Goal: Task Accomplishment & Management: Manage account settings

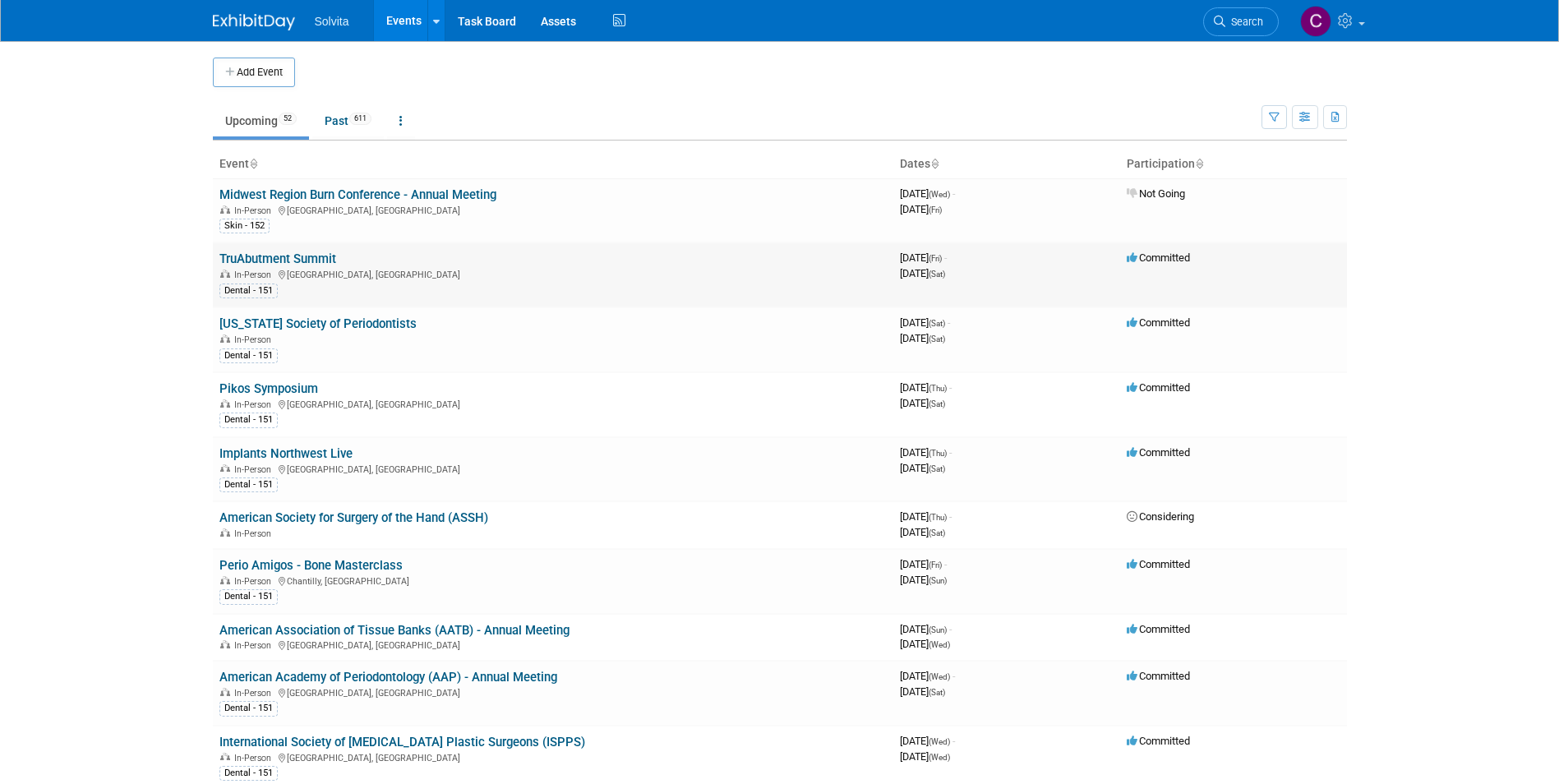
click at [301, 263] on link "TruAbutment Summit" at bounding box center [278, 259] width 116 height 15
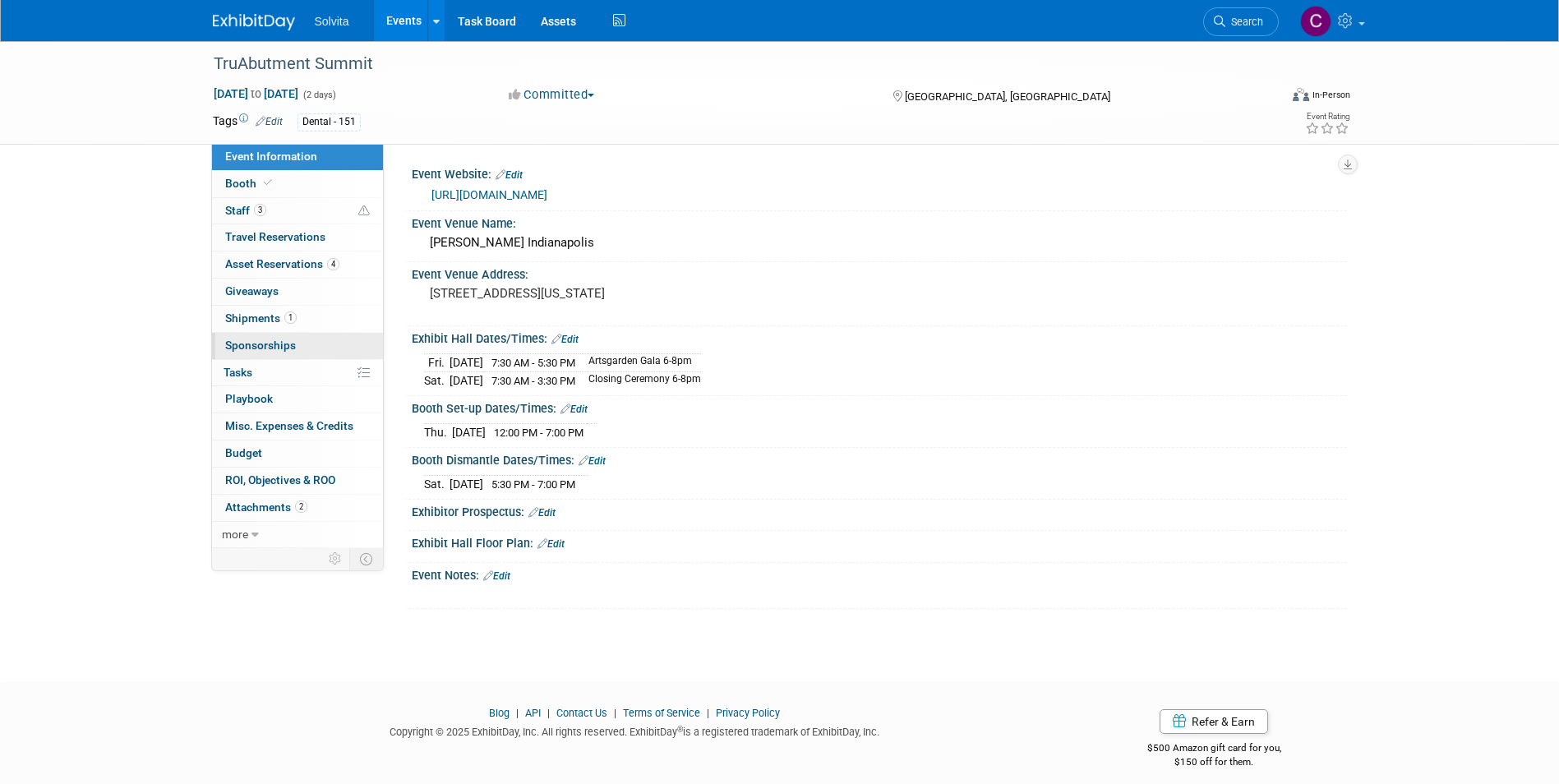
click at [268, 340] on span "Sponsorships 0" at bounding box center [260, 345] width 71 height 13
click at [0, 0] on div at bounding box center [0, 0] width 0 height 0
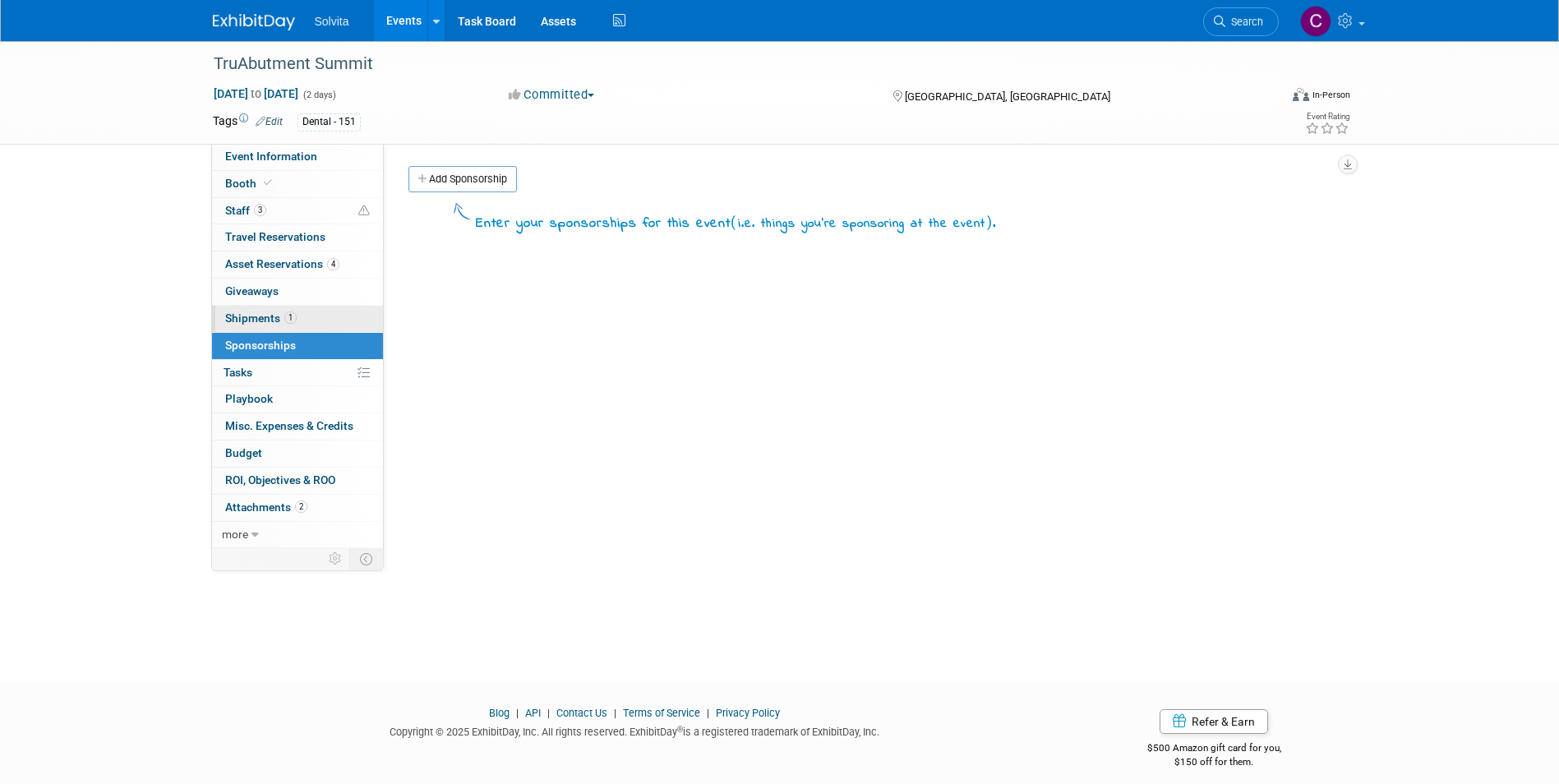
click at [264, 319] on span "Shipments 1" at bounding box center [260, 318] width 71 height 13
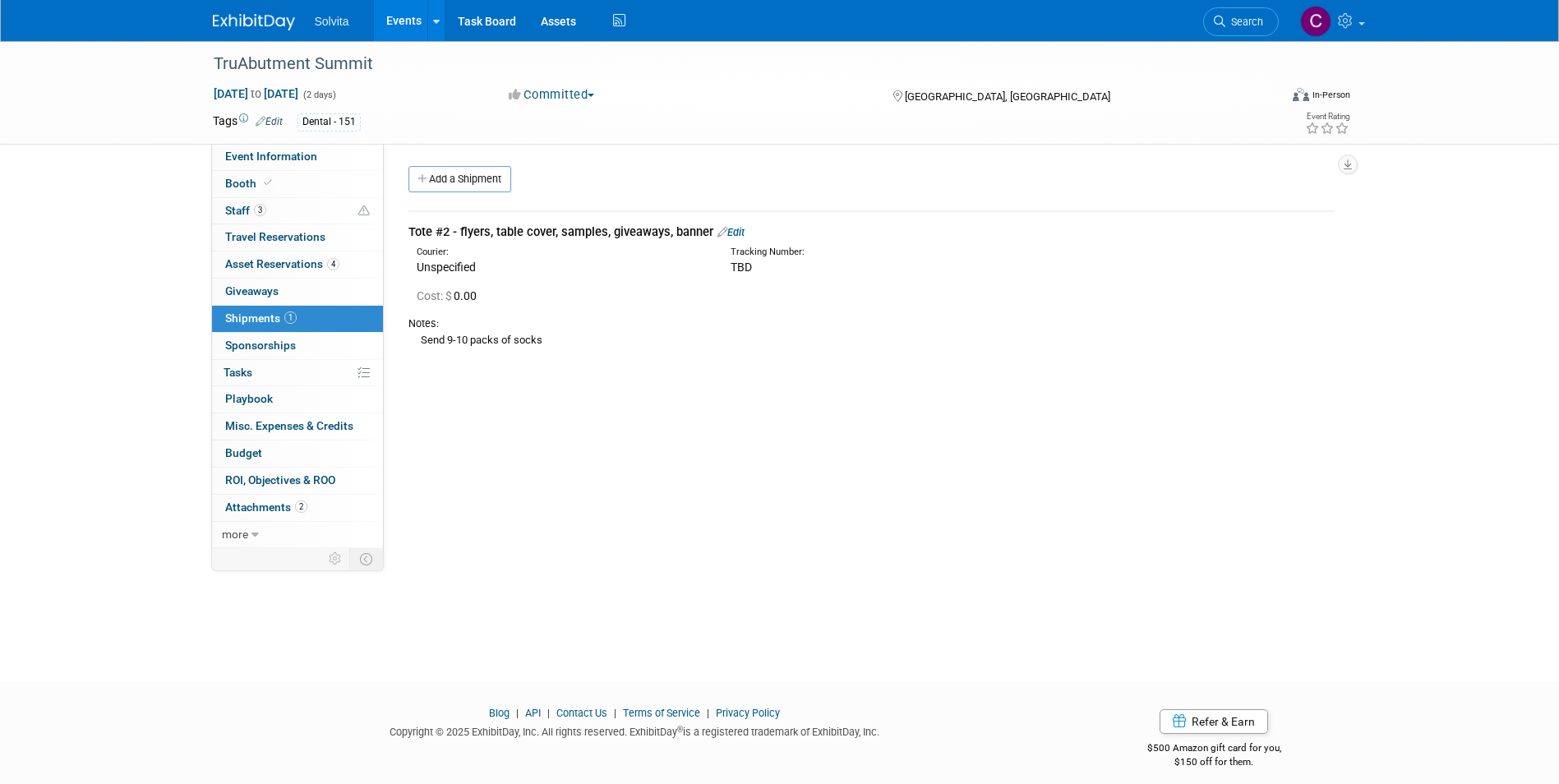
click at [730, 230] on link "Edit" at bounding box center [731, 232] width 27 height 12
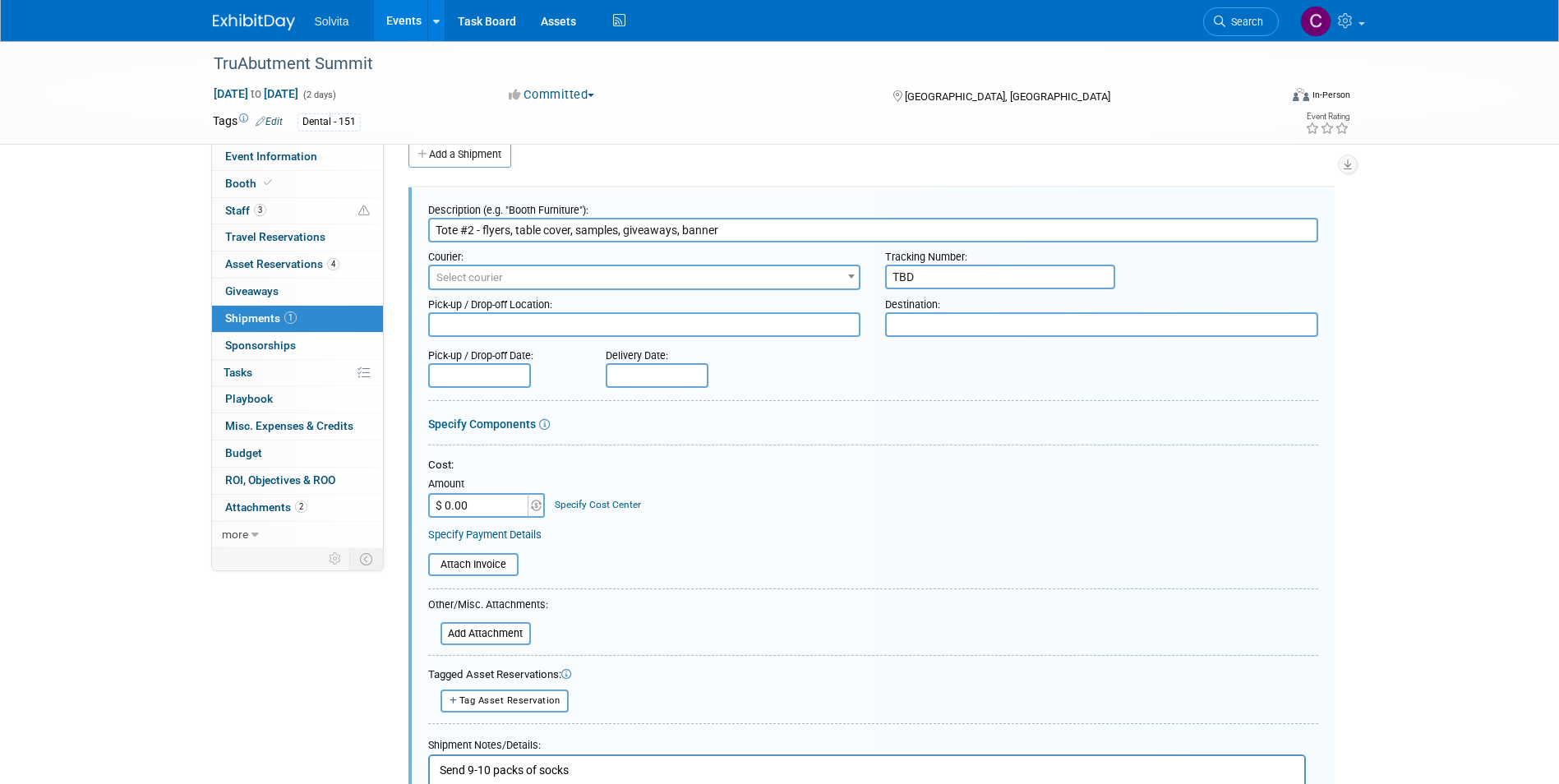
drag, startPoint x: 952, startPoint y: 280, endPoint x: 799, endPoint y: 264, distance: 153.8
click at [799, 264] on div "Courier: 007EX 17 Post Service (17PostService) 2GO (Negros Navigation) 360 Lion…" at bounding box center [873, 267] width 915 height 48
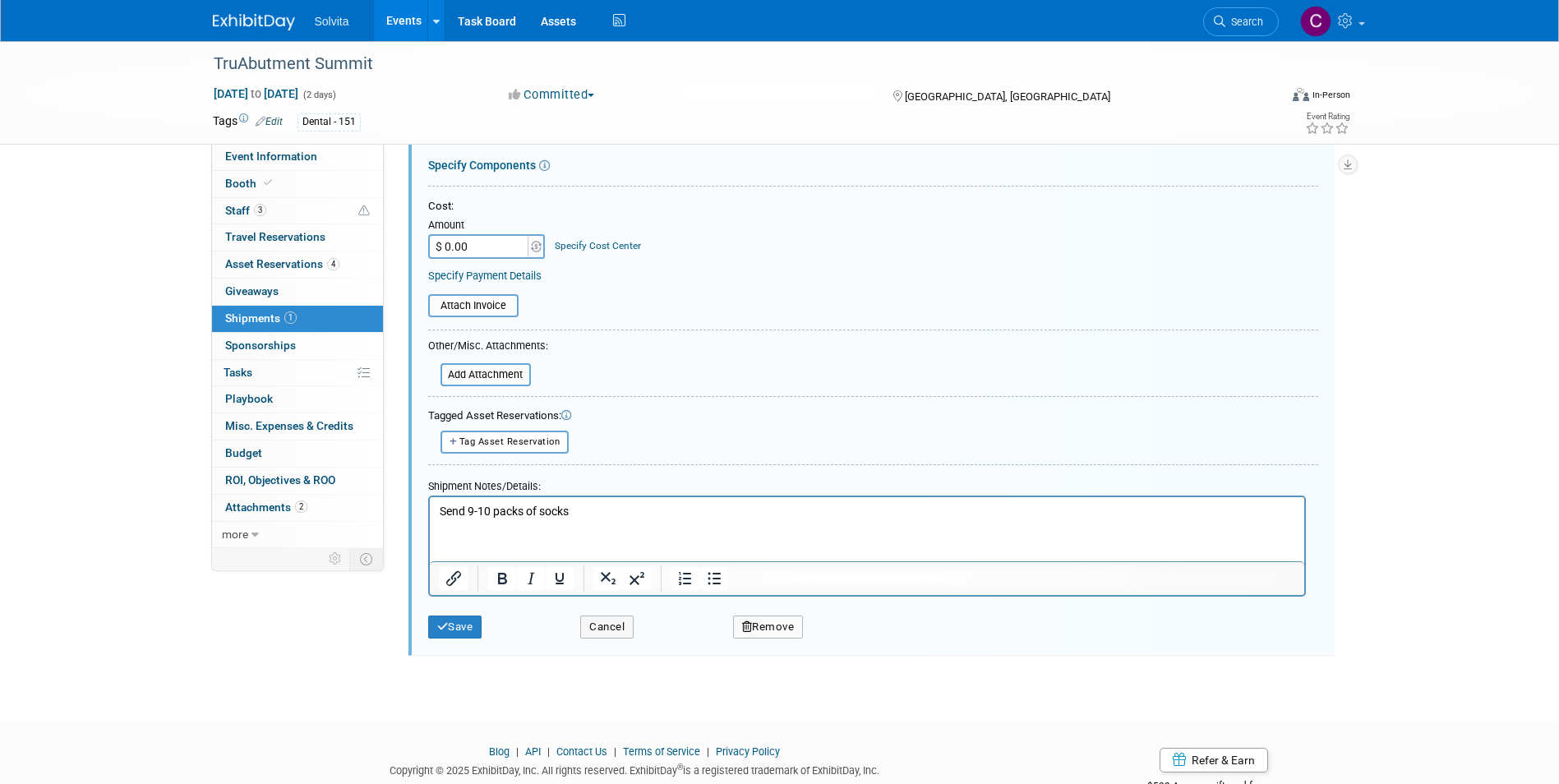
scroll to position [315, 0]
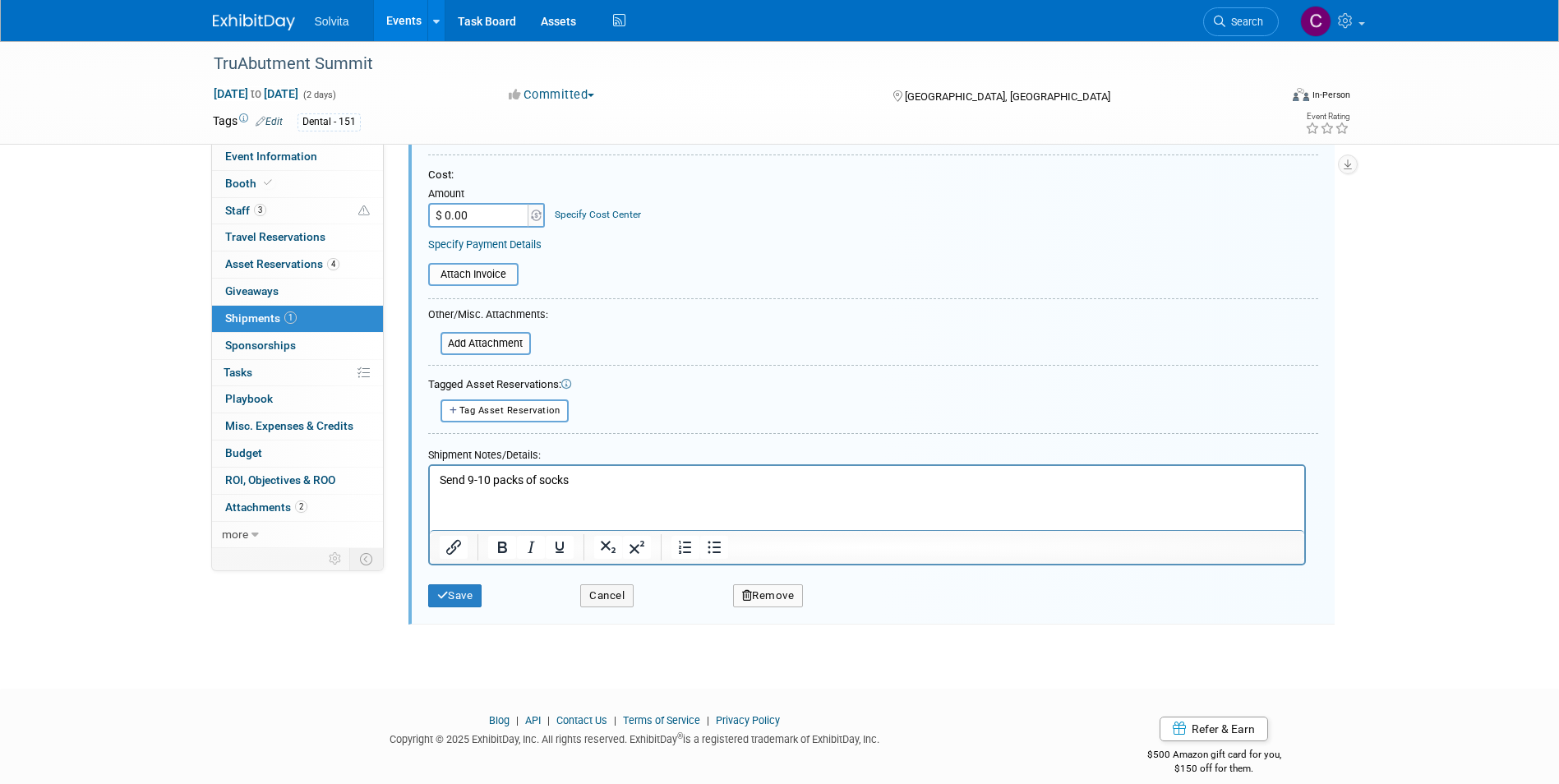
type input "415726299725"
drag, startPoint x: 589, startPoint y: 480, endPoint x: 804, endPoint y: 936, distance: 504.1
click at [429, 470] on html "Send 9-10 packs of socks" at bounding box center [866, 476] width 875 height 23
drag, startPoint x: 460, startPoint y: 589, endPoint x: 517, endPoint y: 583, distance: 57.3
click at [461, 589] on button "Save" at bounding box center [455, 596] width 54 height 23
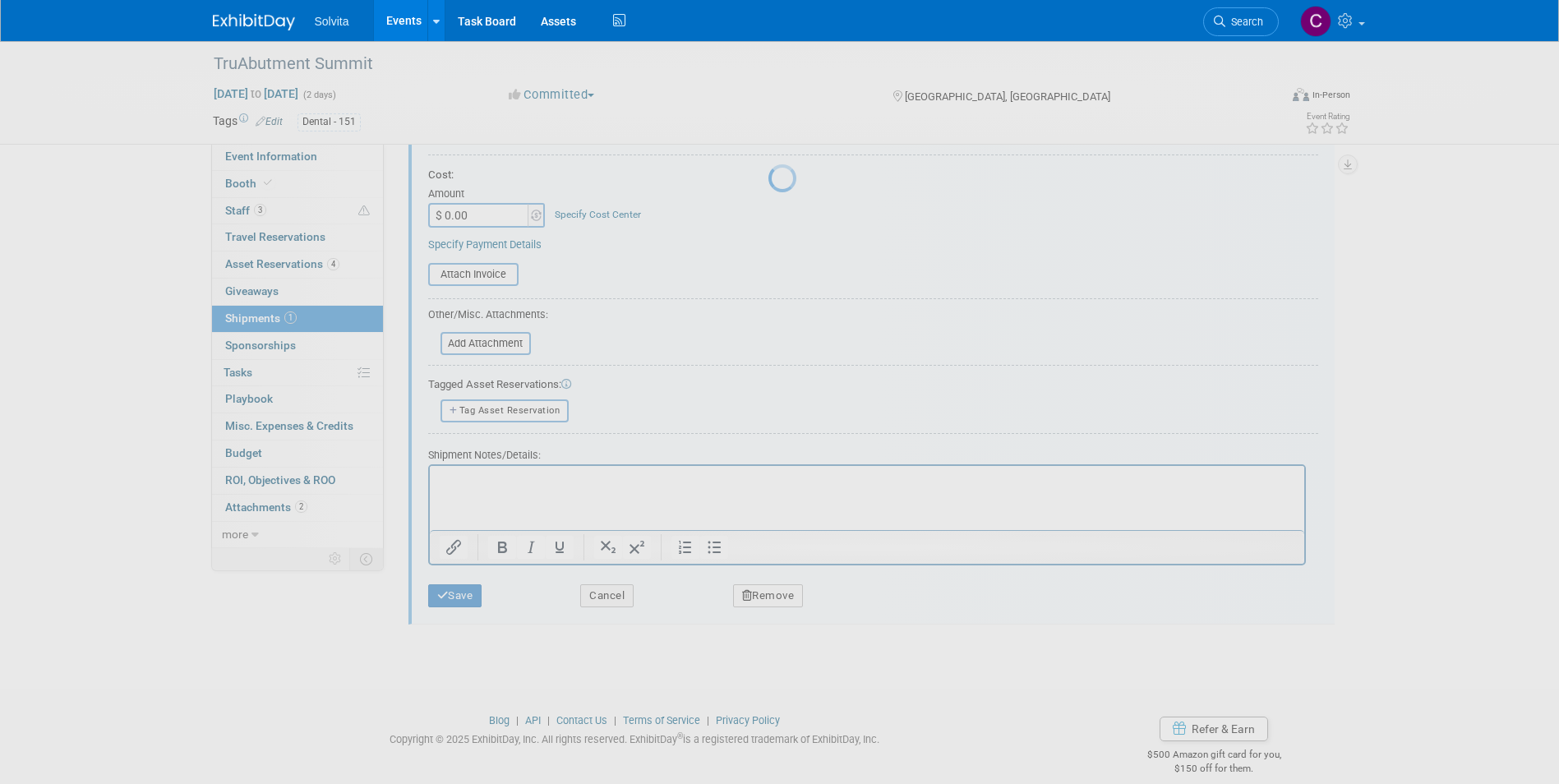
scroll to position [12, 0]
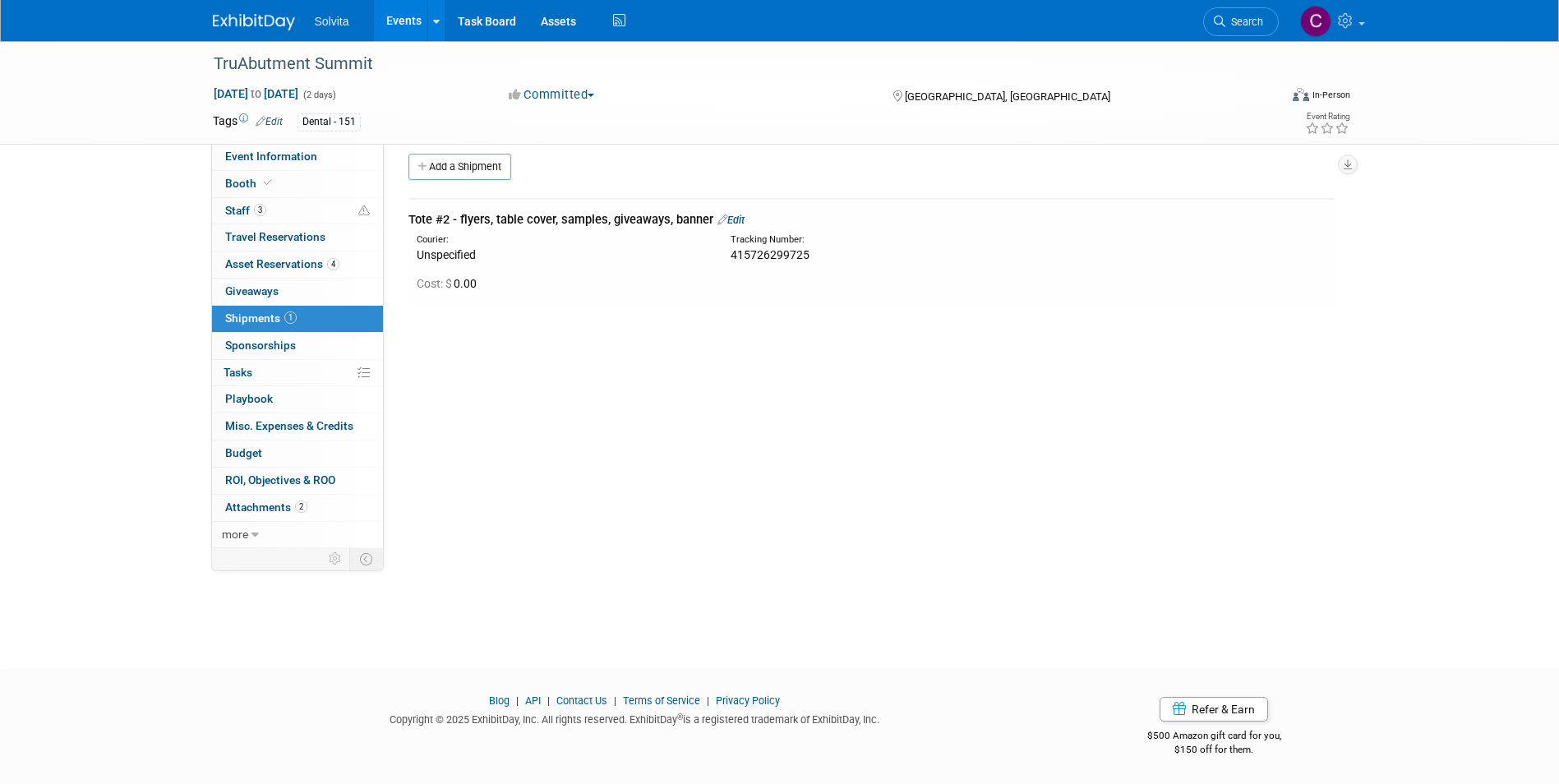
click at [732, 220] on link "Edit" at bounding box center [731, 219] width 27 height 12
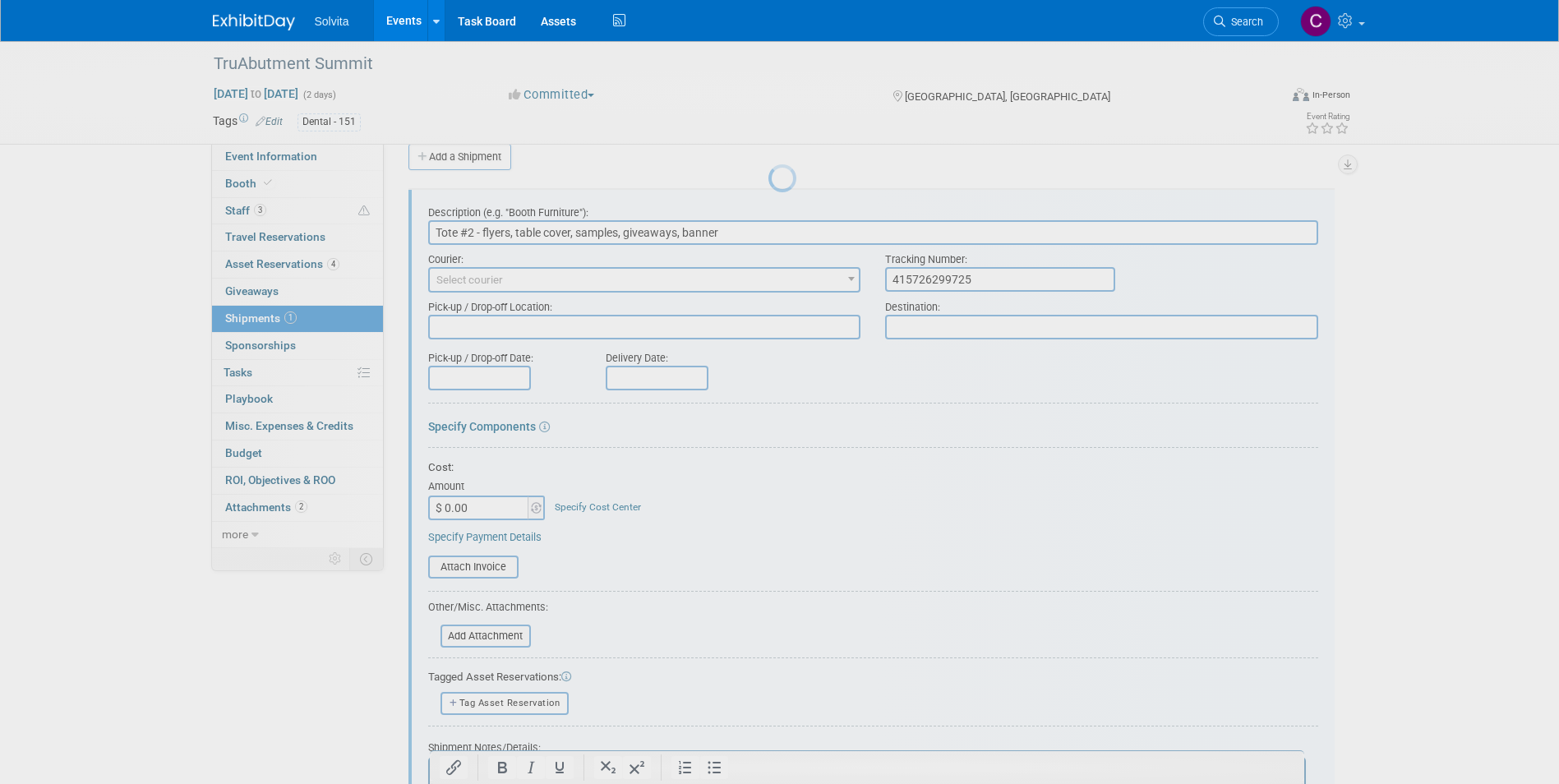
scroll to position [25, 0]
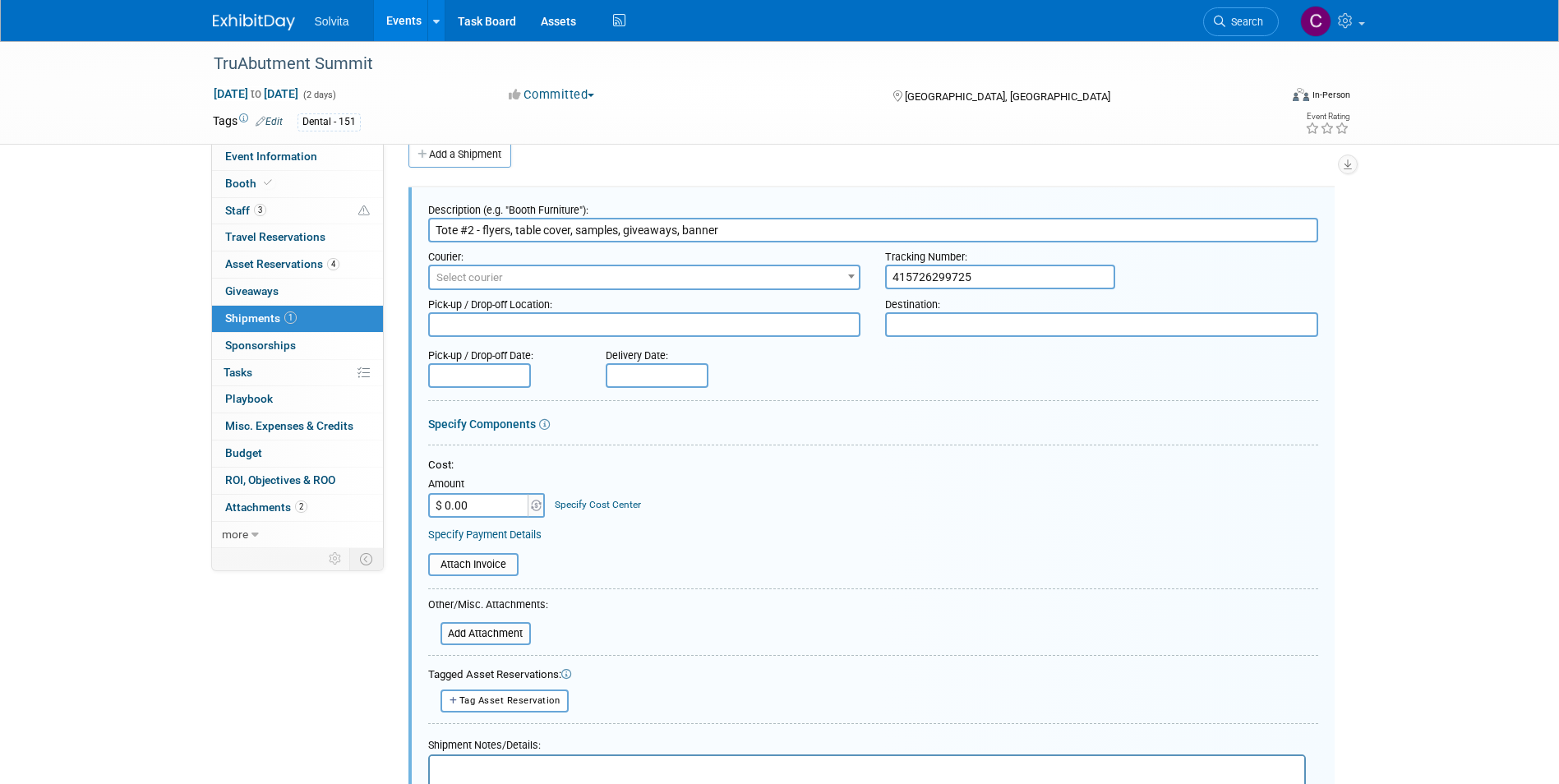
click at [741, 228] on input "Tote #2 - flyers, table cover, samples, giveaways, banner" at bounding box center [874, 230] width 890 height 25
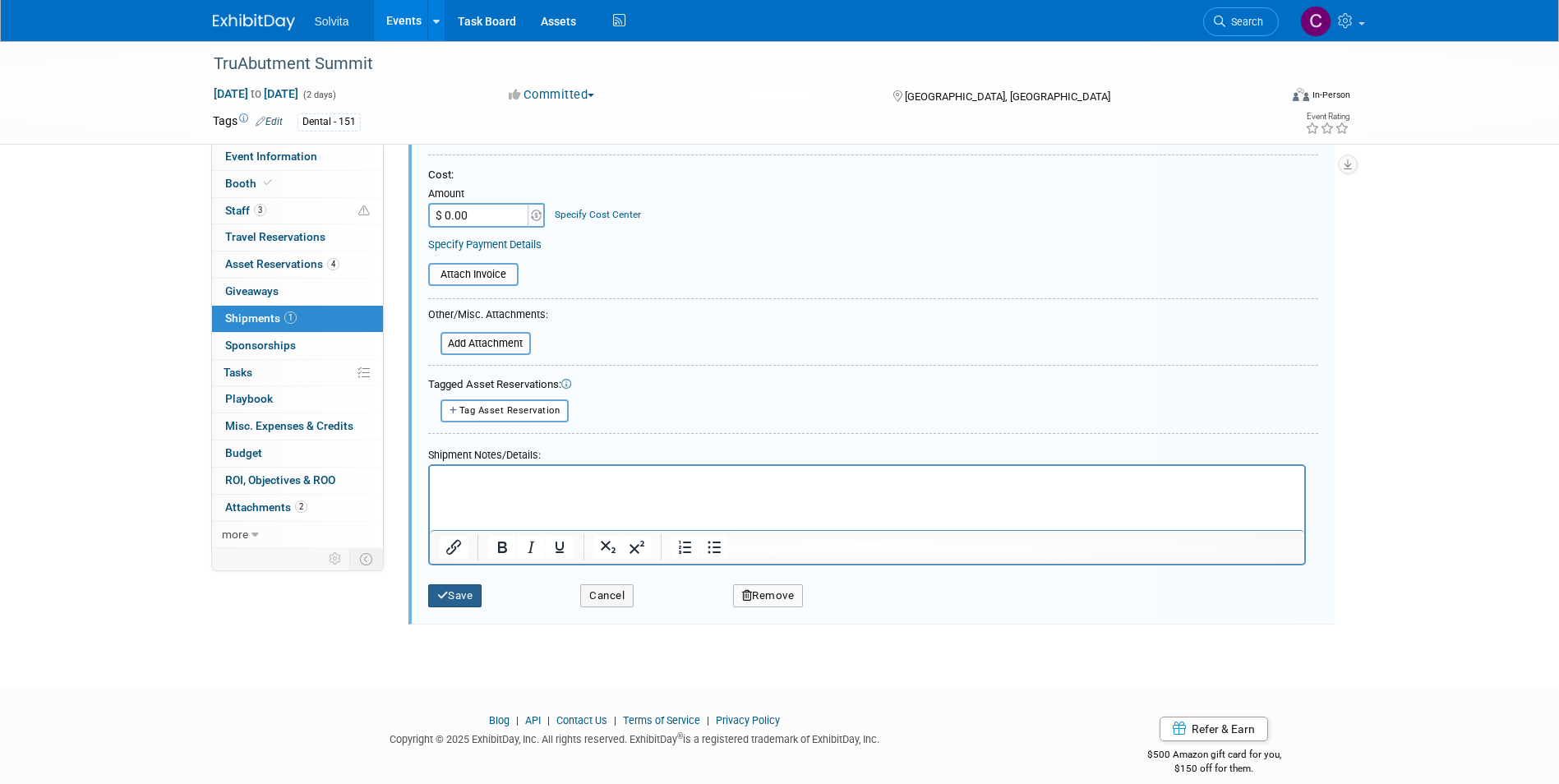
type input "Tote #2 - flyers, table cover, samples, giveaways, banner, socks"
click at [463, 590] on button "Save" at bounding box center [455, 596] width 54 height 23
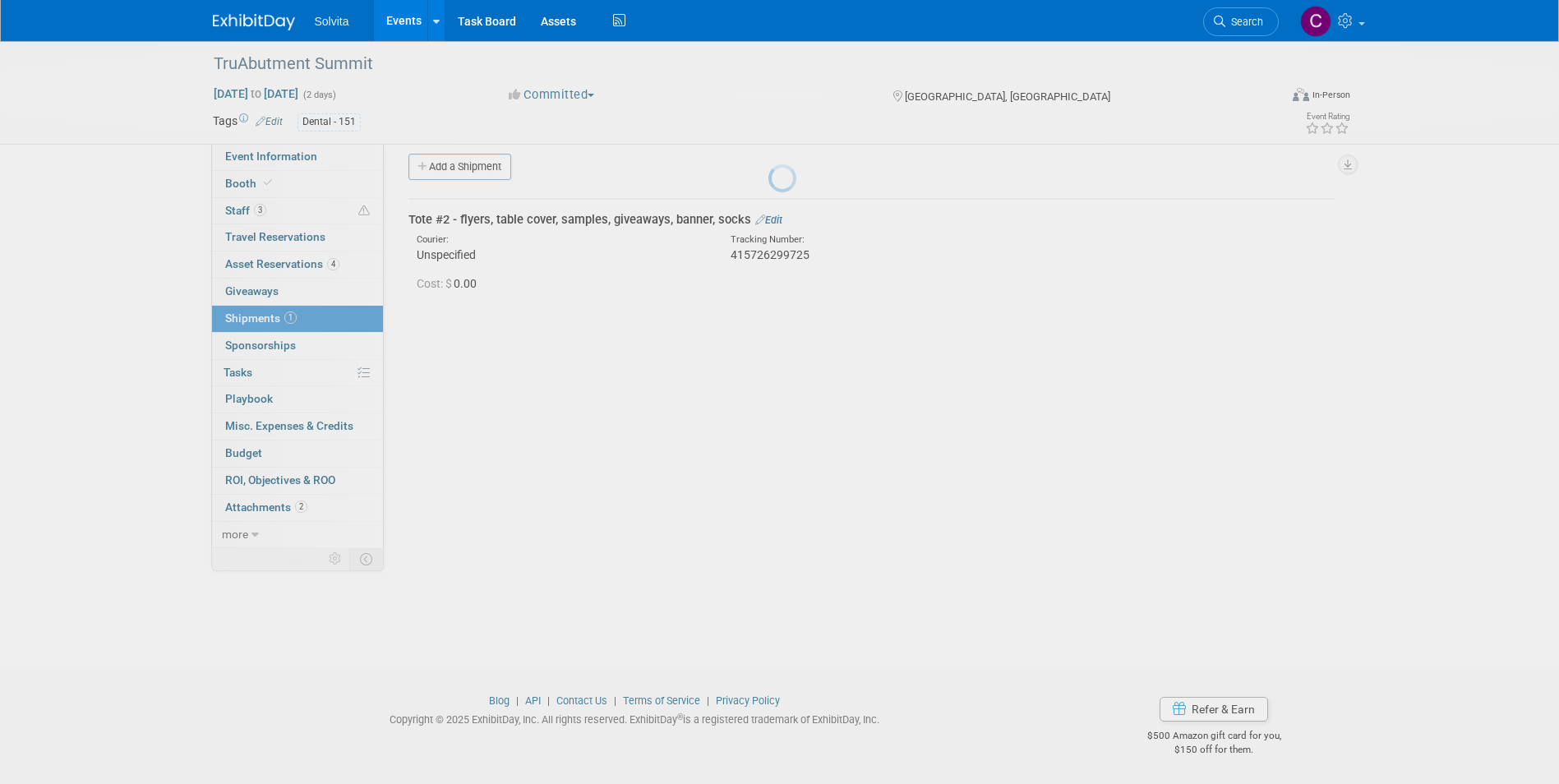
scroll to position [12, 0]
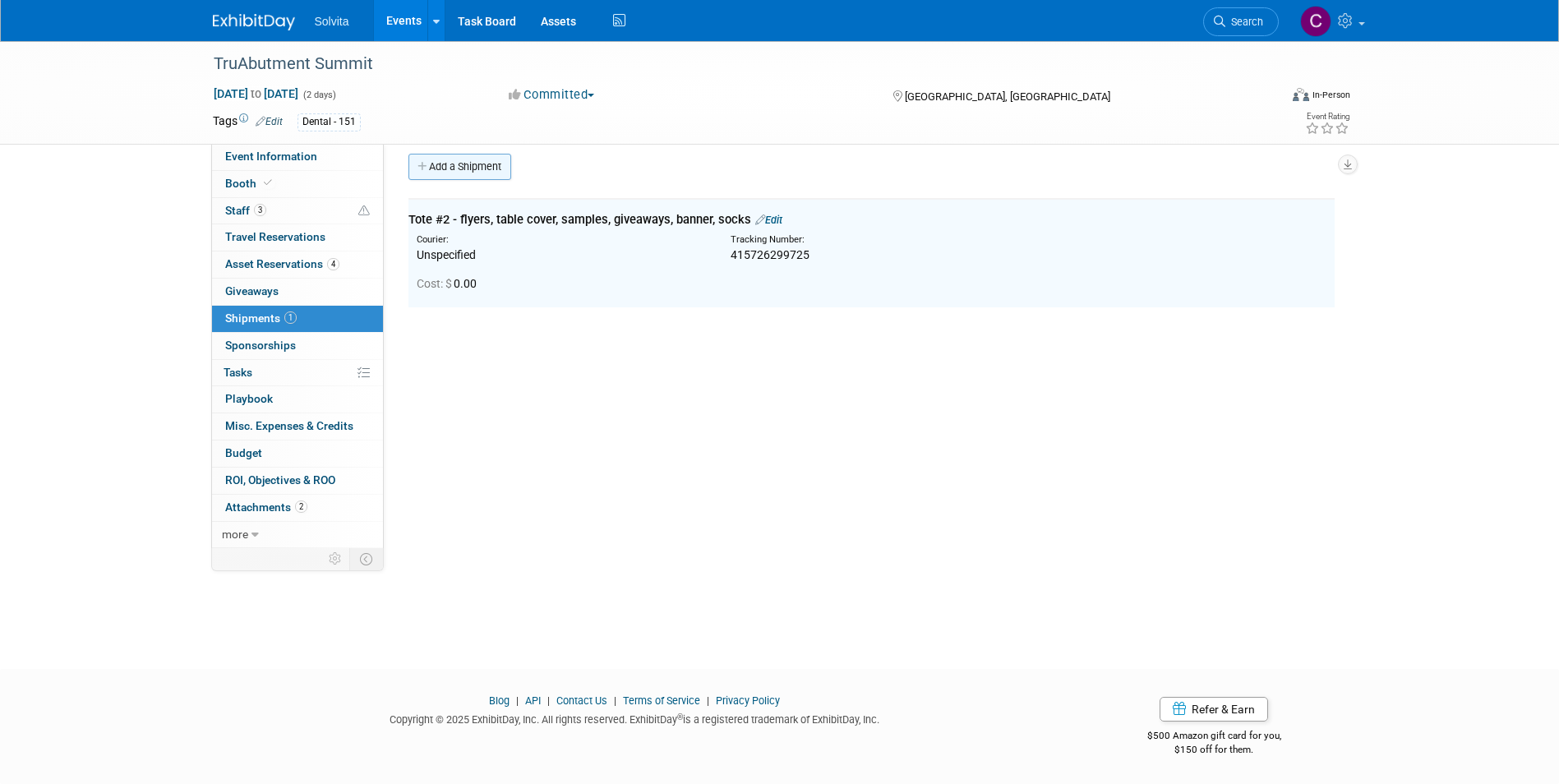
click at [474, 163] on link "Add a Shipment" at bounding box center [459, 166] width 103 height 26
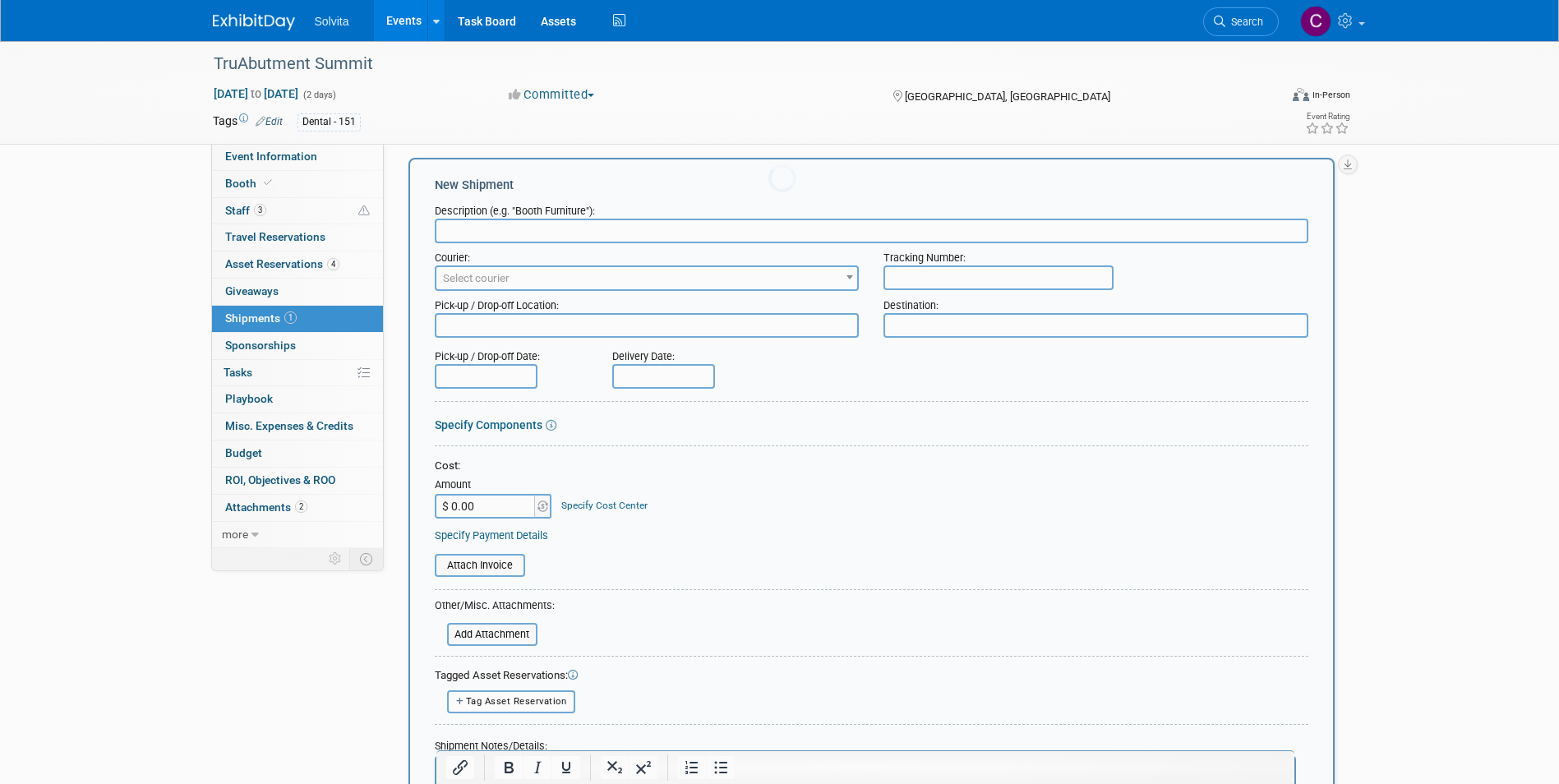
scroll to position [0, 0]
type input "Return Tote #2"
click at [1027, 288] on input "text" at bounding box center [998, 277] width 230 height 25
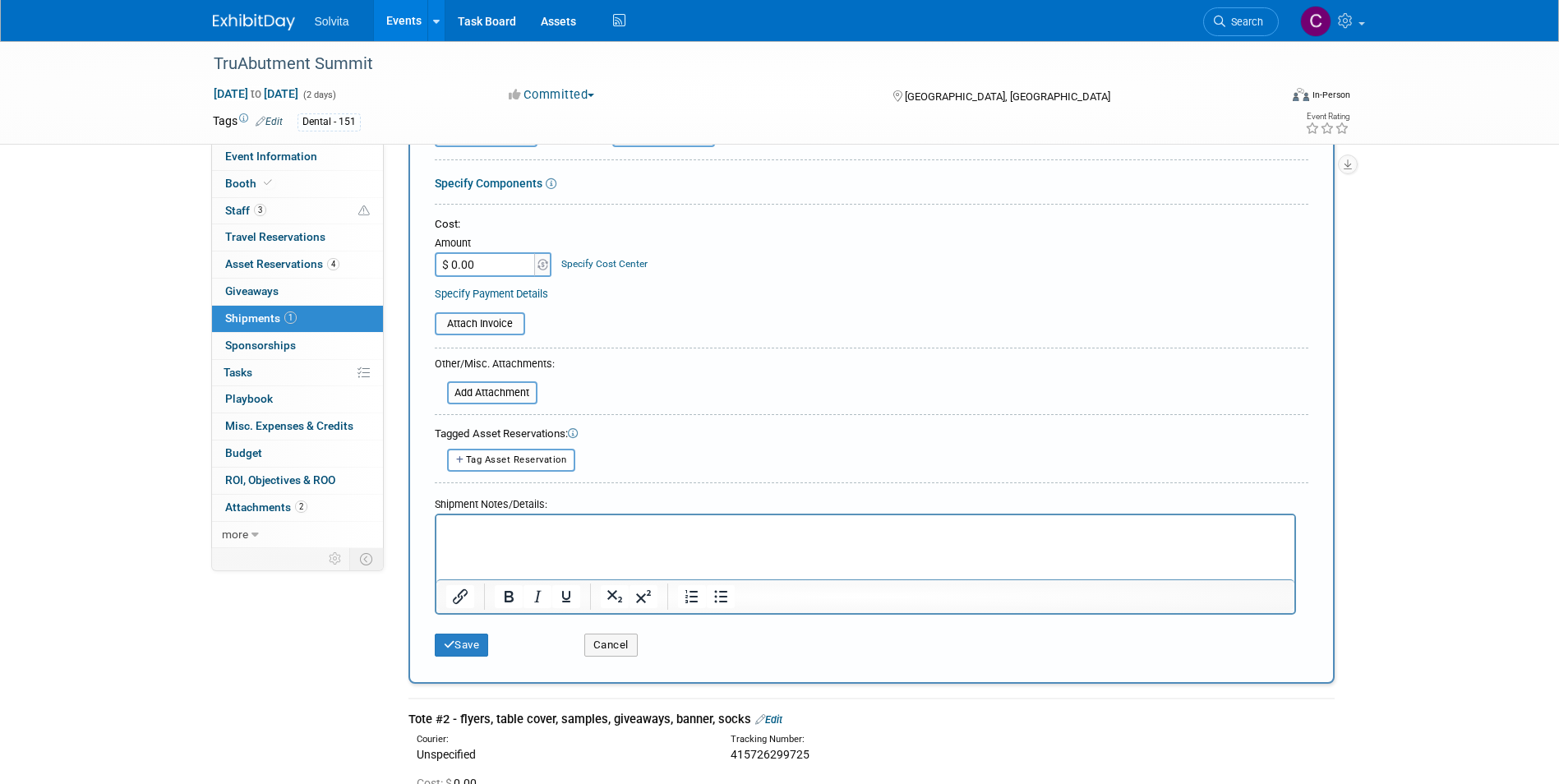
scroll to position [259, 0]
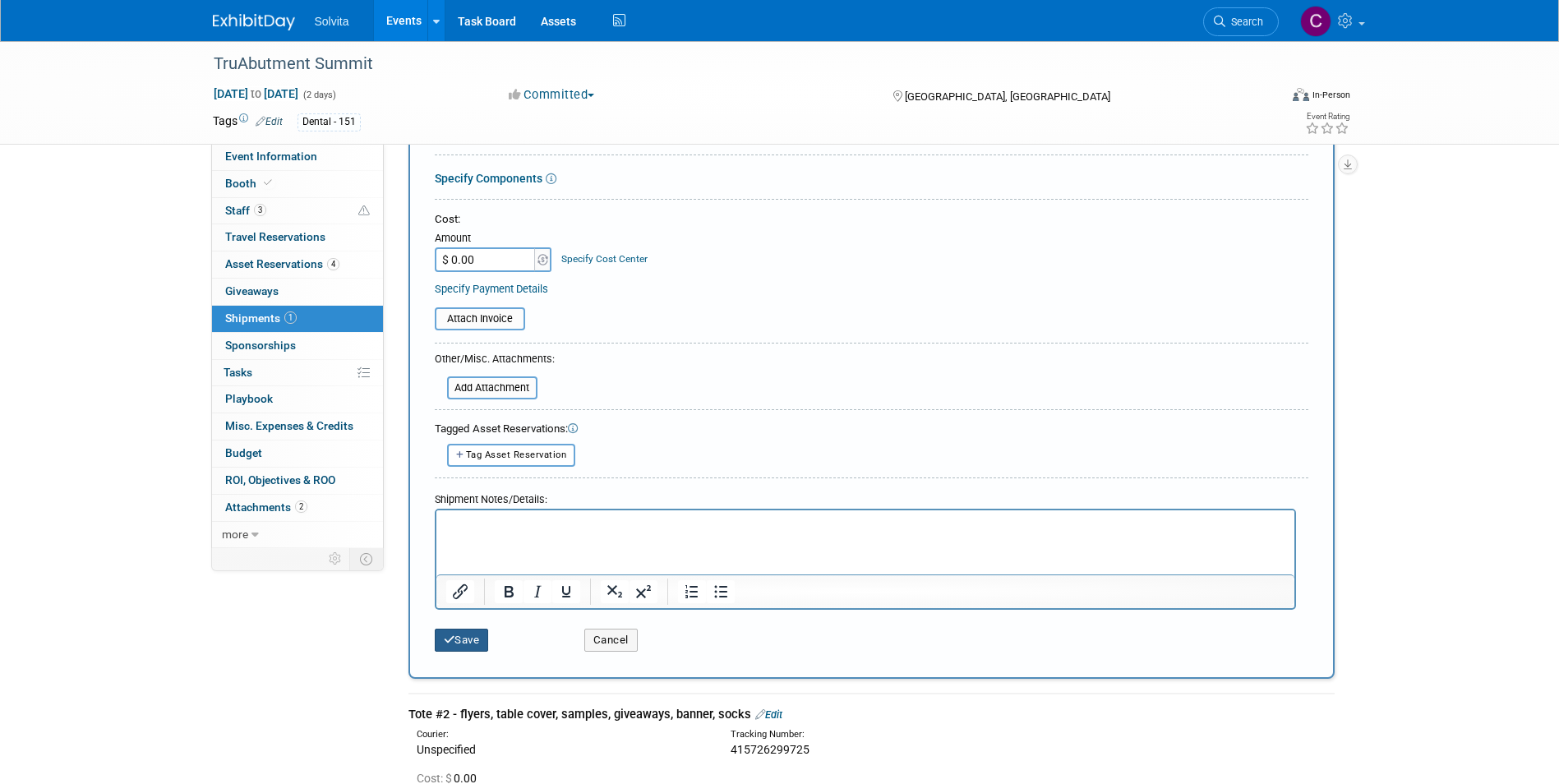
type input "415726299736"
click at [466, 639] on button "Save" at bounding box center [462, 640] width 54 height 23
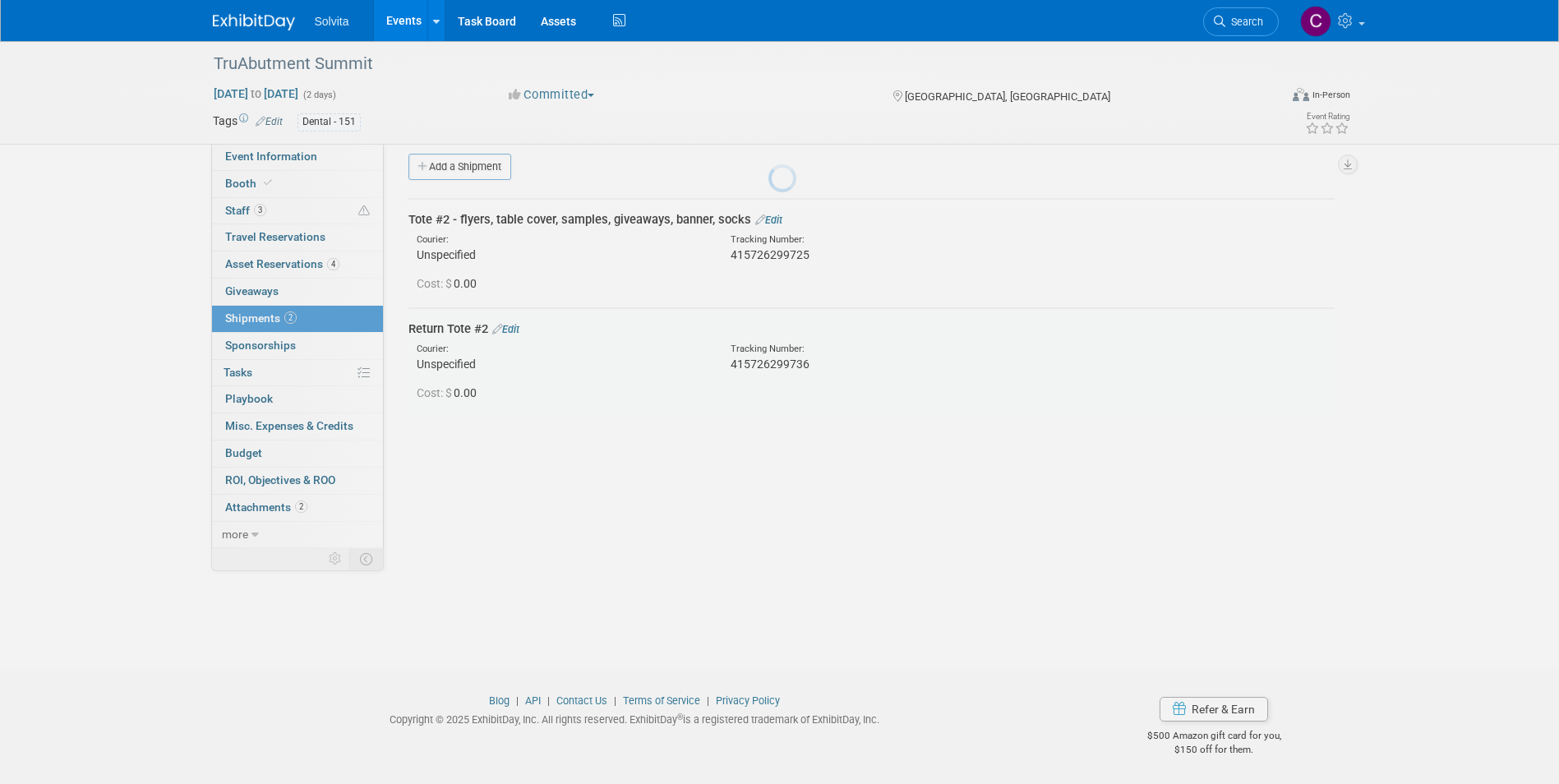
scroll to position [12, 0]
